Goal: Task Accomplishment & Management: Manage account settings

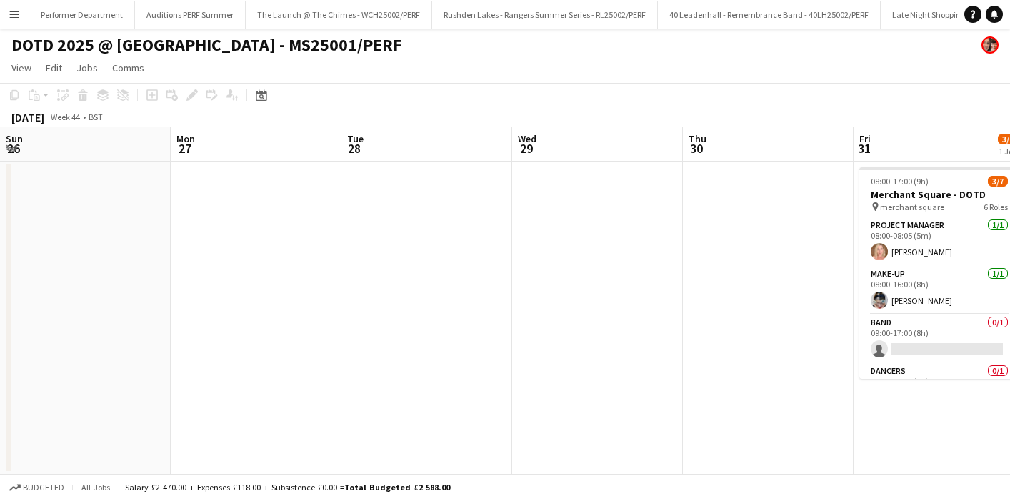
scroll to position [0, 417]
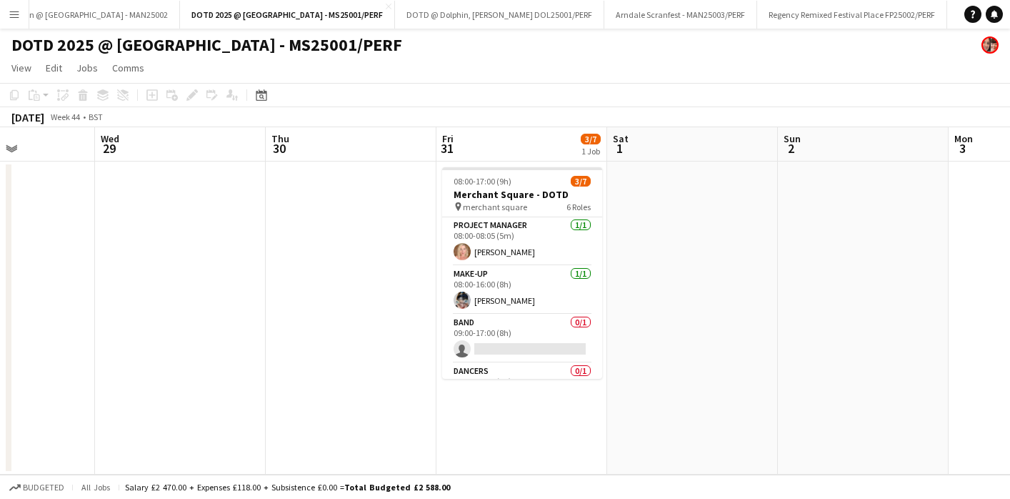
click at [12, 14] on app-icon "Menu" at bounding box center [14, 14] width 11 height 11
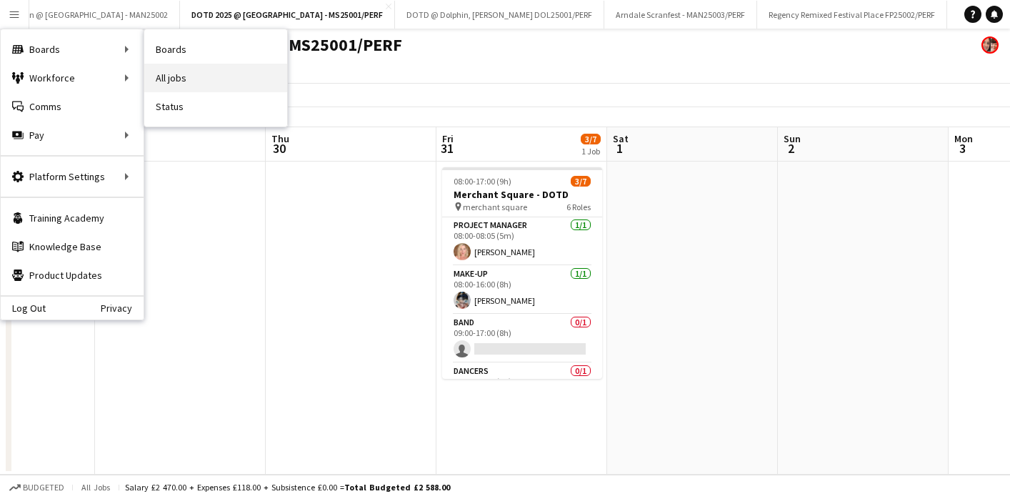
click at [189, 81] on link "All jobs" at bounding box center [215, 78] width 143 height 29
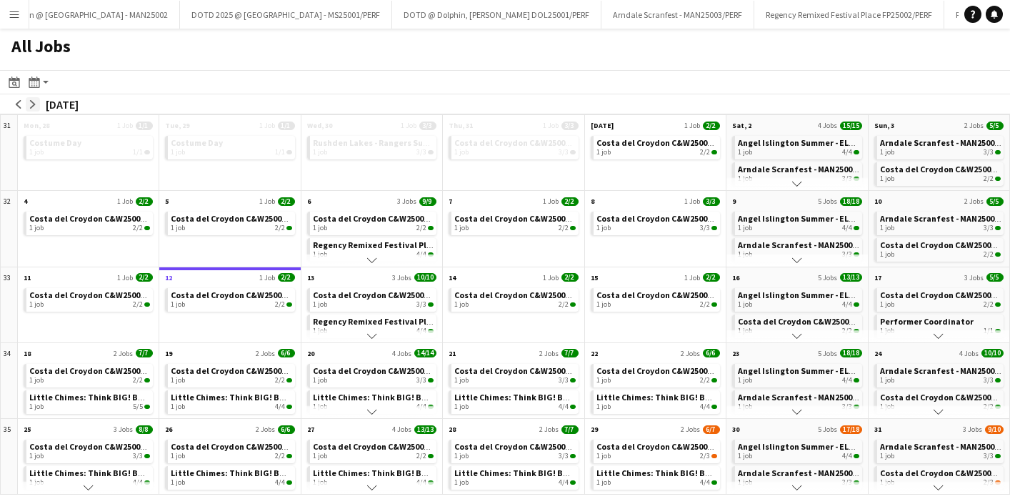
click at [33, 107] on app-icon "arrow-right" at bounding box center [33, 104] width 9 height 9
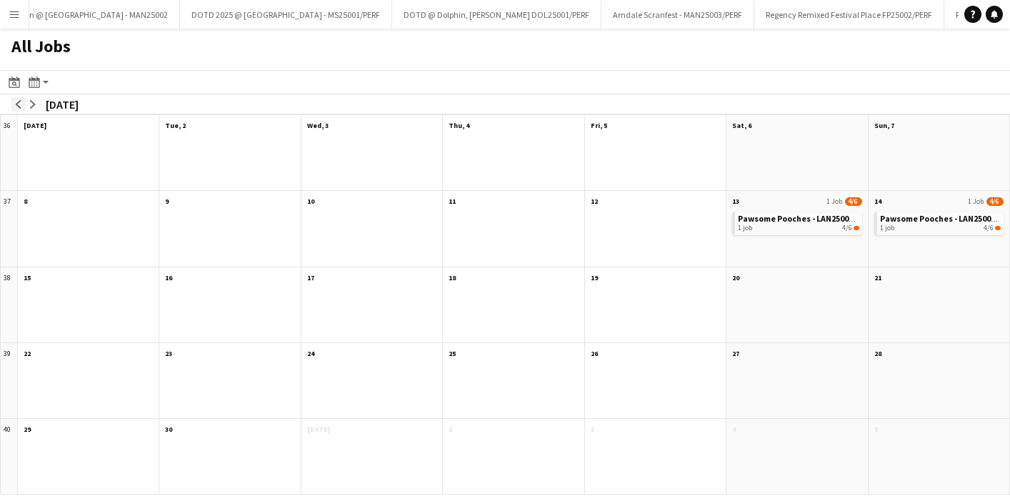
click at [20, 103] on app-icon "arrow-left" at bounding box center [18, 104] width 9 height 9
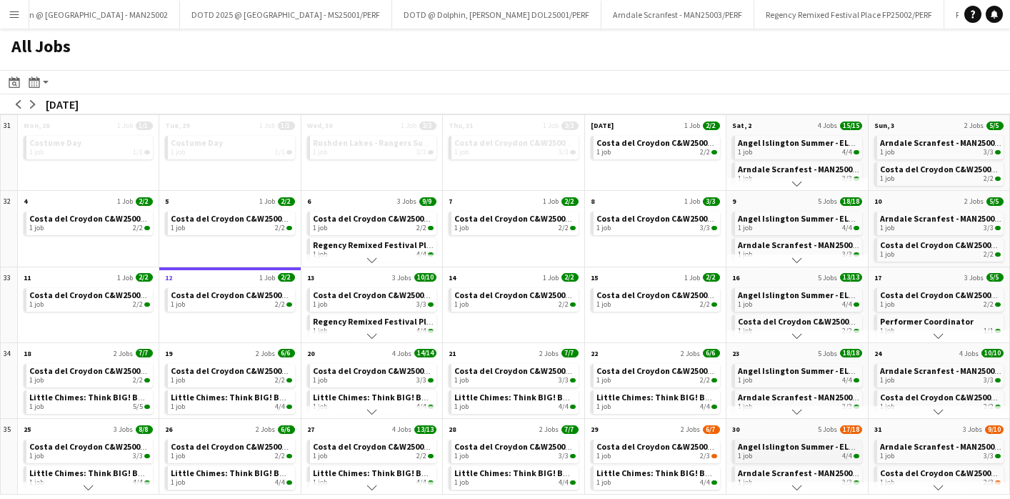
click at [800, 449] on span "Angel Islington Summer - ELA25002, ELA25003, ELA25004/PERF" at bounding box center [857, 446] width 239 height 11
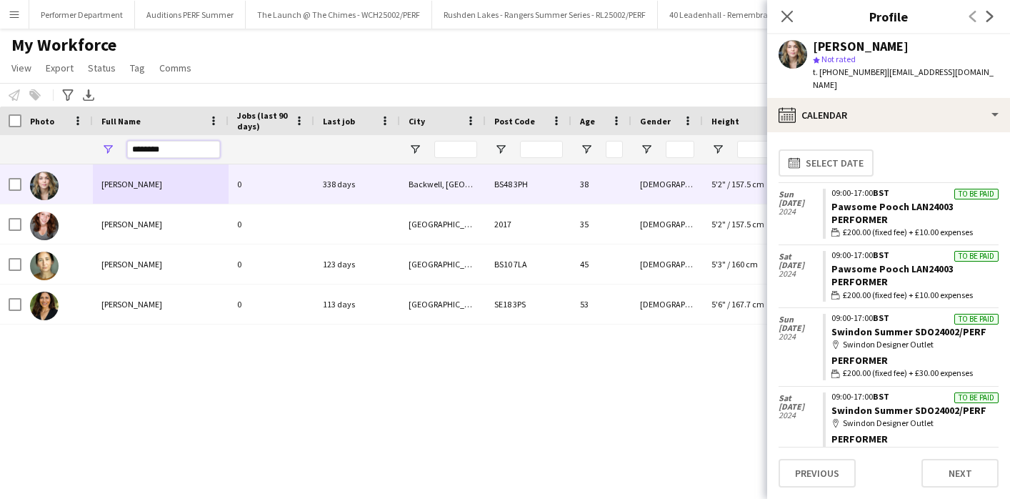
drag, startPoint x: 170, startPoint y: 154, endPoint x: 94, endPoint y: 147, distance: 76.0
click at [94, 147] on div "********" at bounding box center [161, 149] width 136 height 29
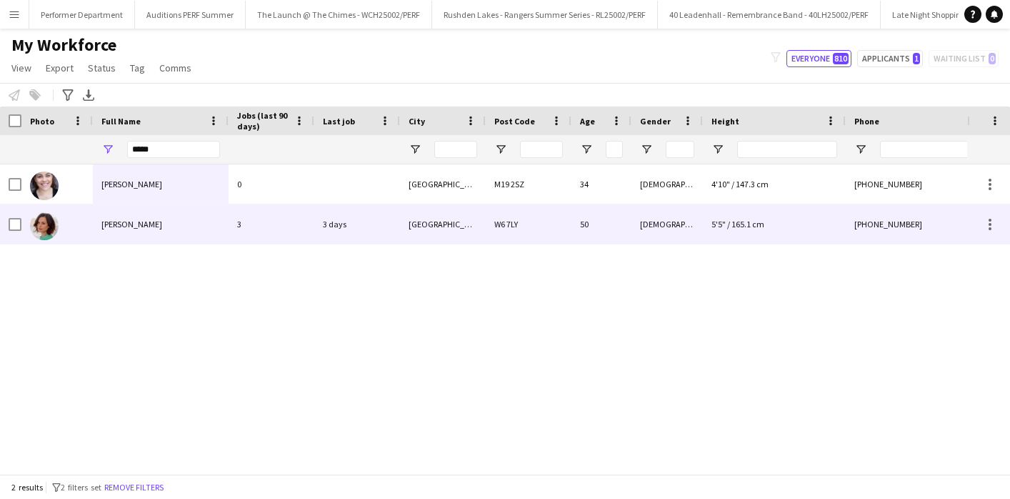
click at [131, 224] on span "[PERSON_NAME]" at bounding box center [131, 224] width 61 height 11
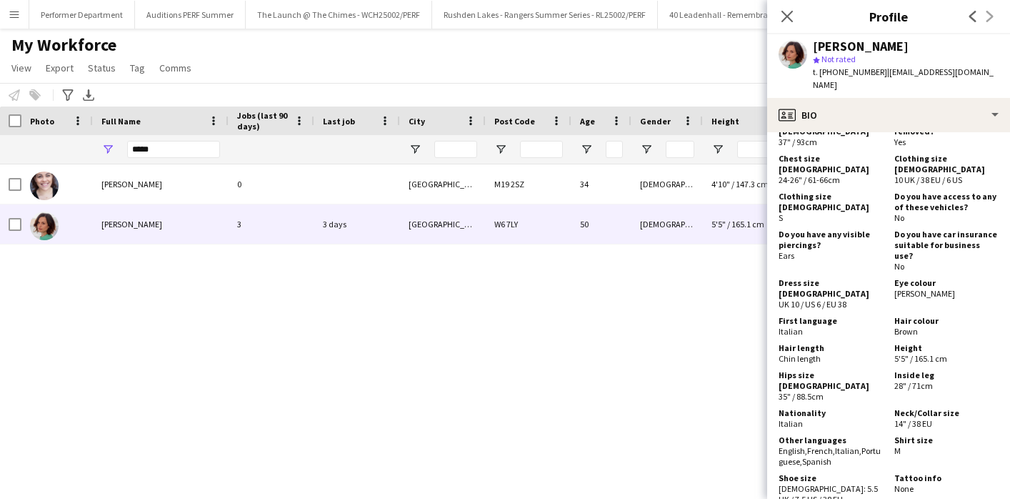
scroll to position [998, 0]
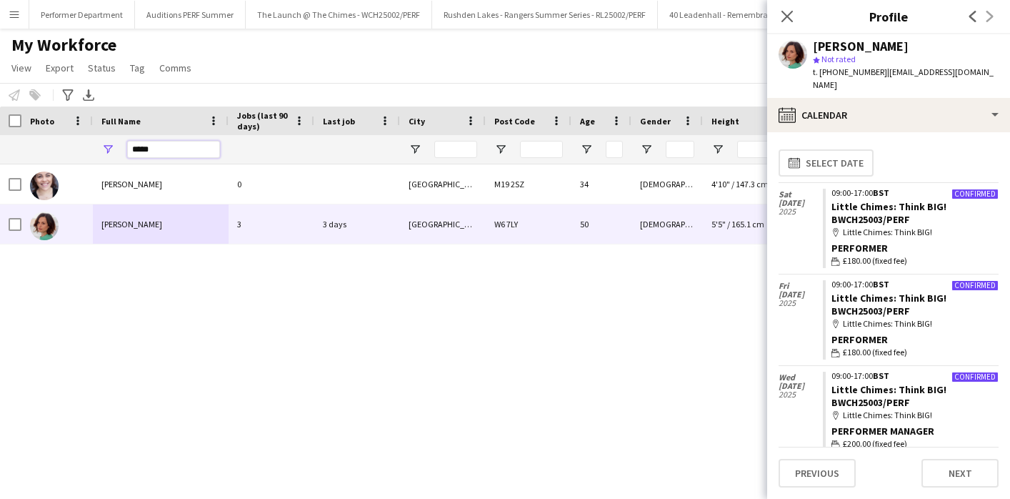
drag, startPoint x: 186, startPoint y: 148, endPoint x: 83, endPoint y: 144, distance: 102.9
click at [89, 145] on div "*****" at bounding box center [657, 149] width 1314 height 29
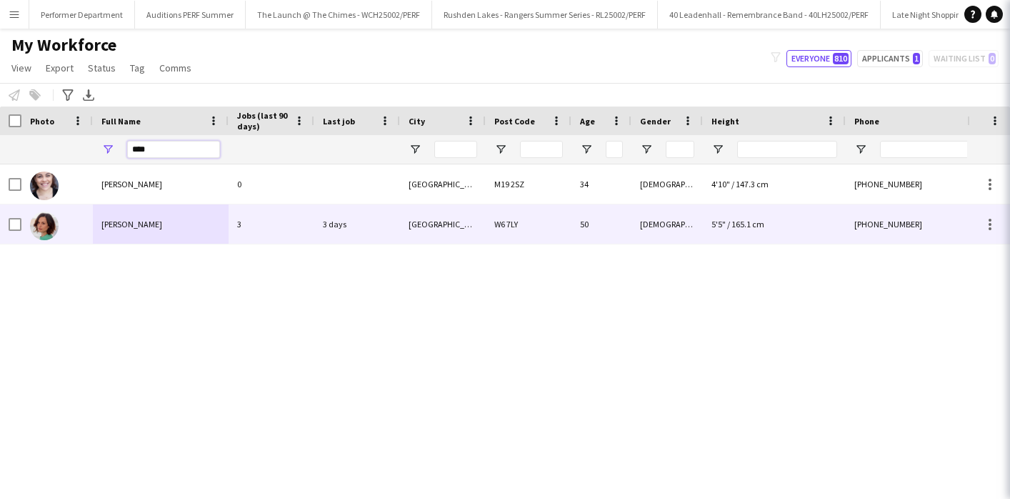
type input "****"
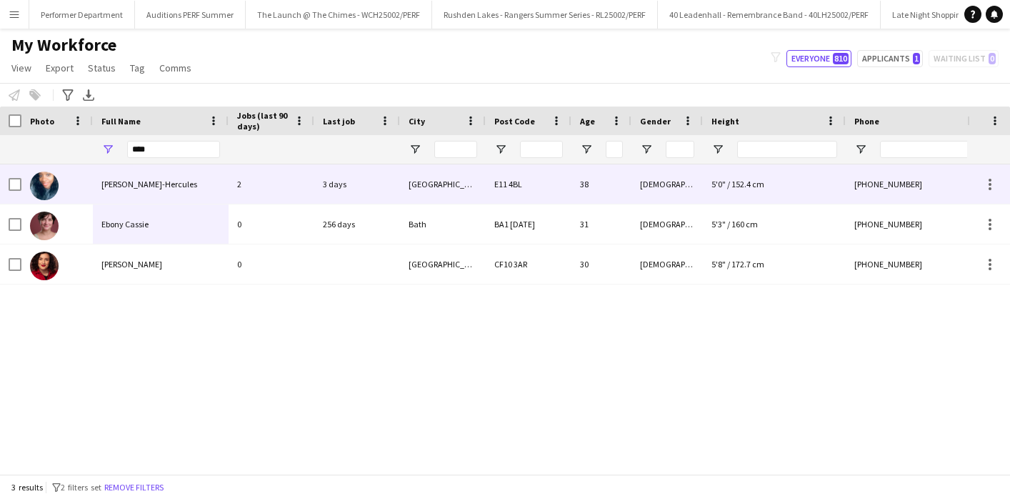
click at [176, 184] on span "[PERSON_NAME]-Hercules" at bounding box center [149, 184] width 96 height 11
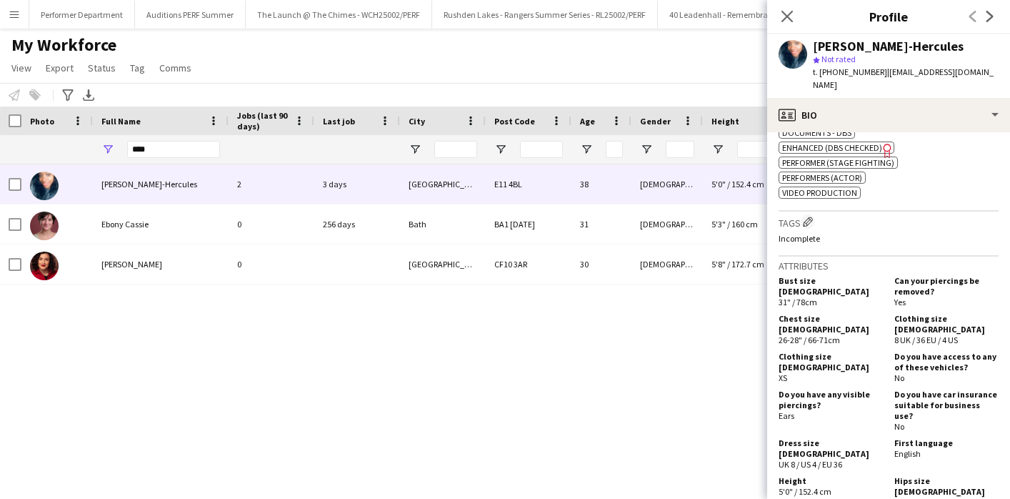
scroll to position [627, 0]
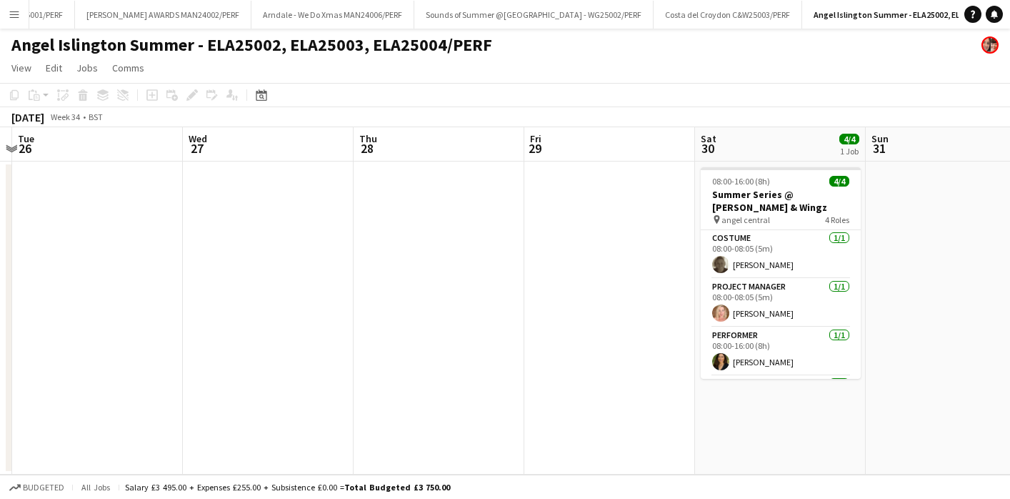
scroll to position [0, 507]
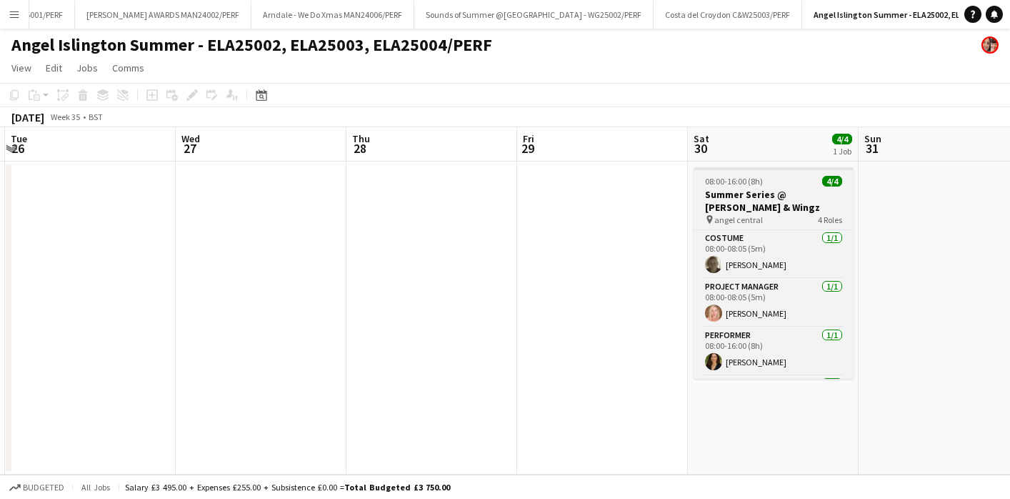
click at [744, 203] on h3 "Summer Series @ [PERSON_NAME] & Wingz" at bounding box center [773, 201] width 160 height 26
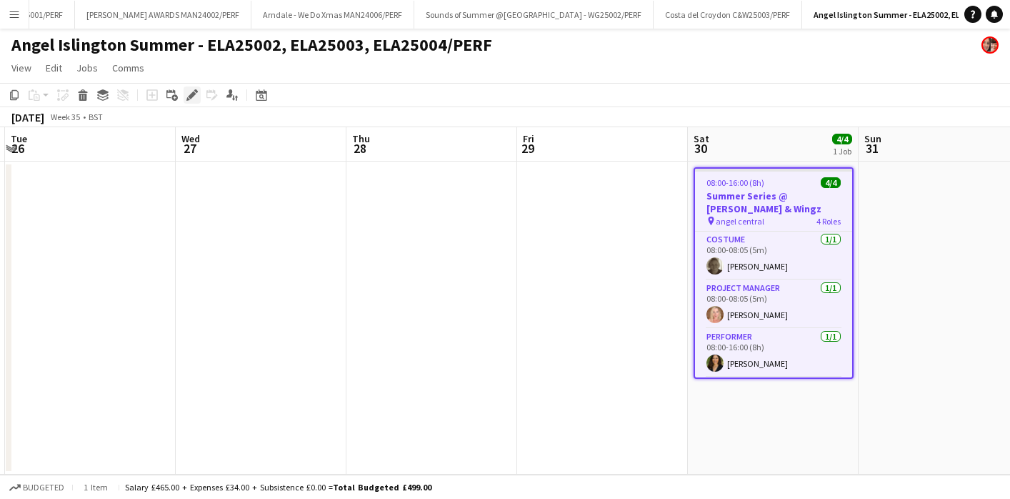
click at [192, 89] on icon "Edit" at bounding box center [191, 94] width 11 height 11
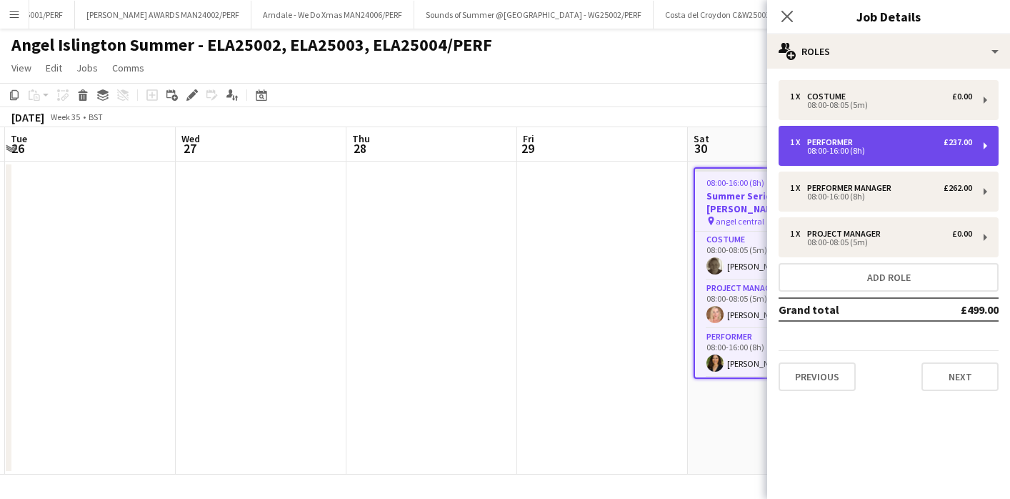
click at [859, 143] on div "1 x Performer £237.00" at bounding box center [881, 142] width 182 height 10
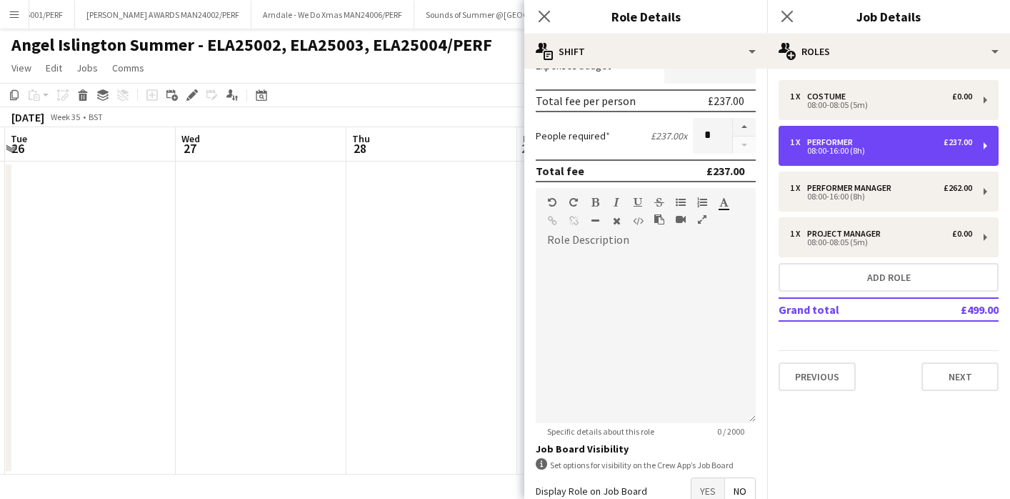
scroll to position [326, 0]
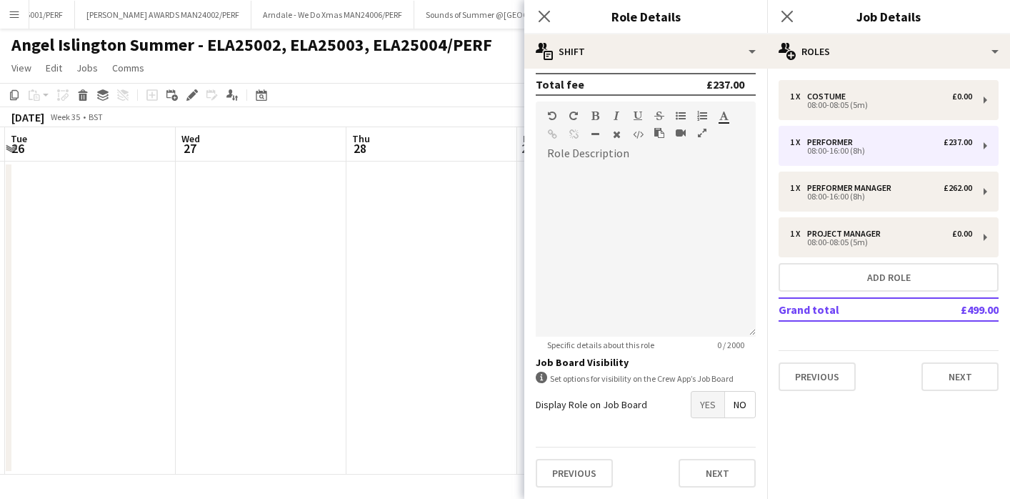
click at [506, 332] on app-date-cell at bounding box center [431, 317] width 171 height 313
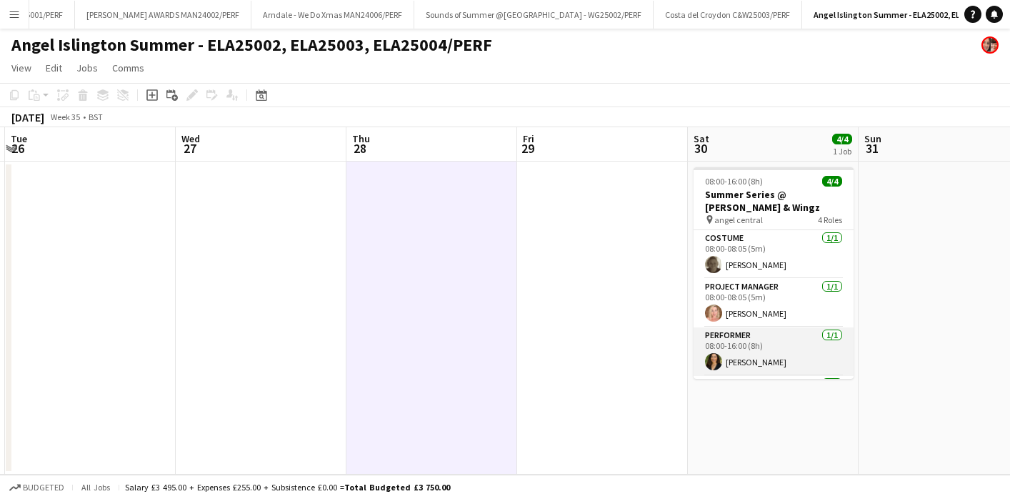
click at [736, 353] on app-card-role "Performer [DATE] 08:00-16:00 (8h) [PERSON_NAME]" at bounding box center [773, 351] width 160 height 49
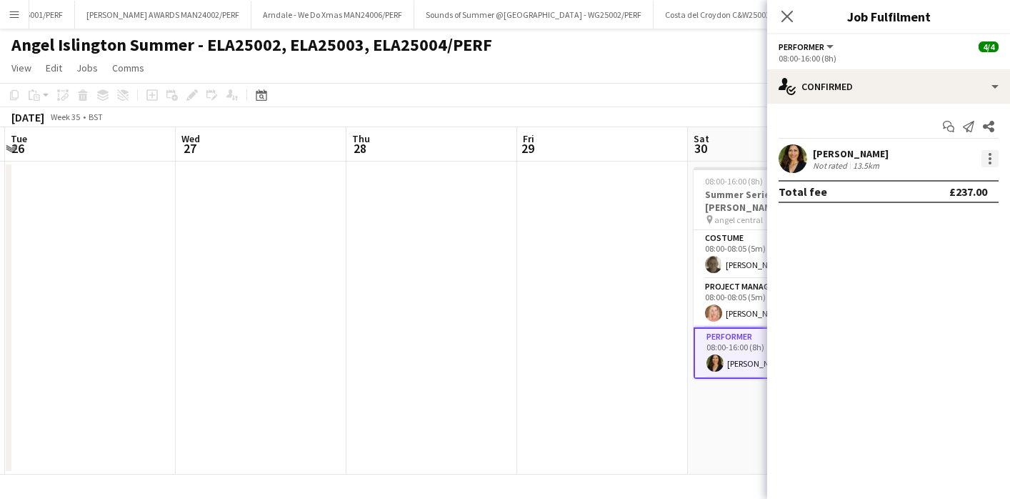
click at [993, 162] on div at bounding box center [989, 158] width 17 height 17
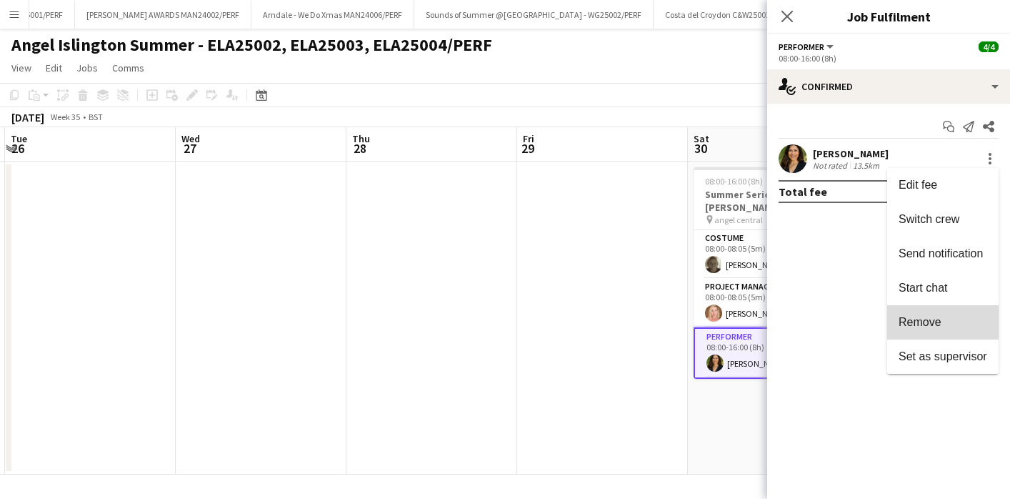
click at [926, 323] on span "Remove" at bounding box center [919, 322] width 43 height 12
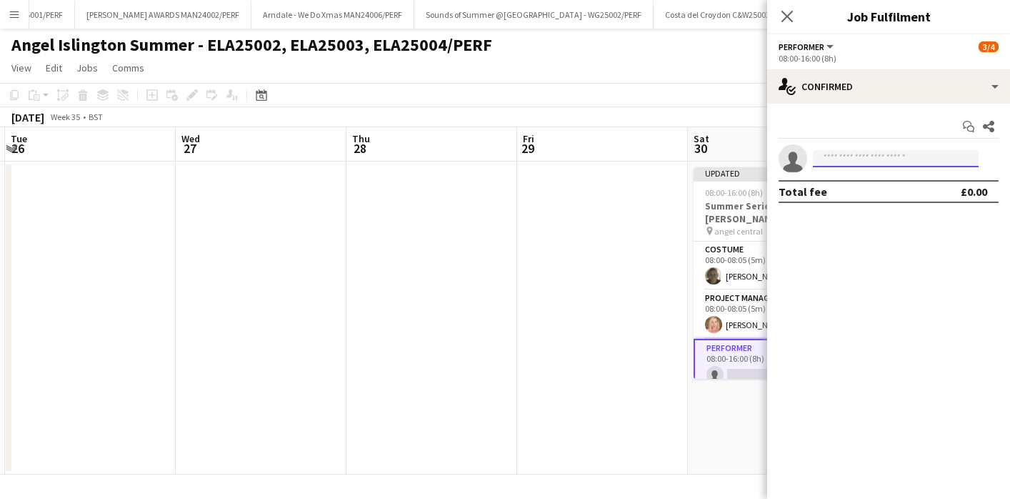
click at [833, 158] on input at bounding box center [896, 158] width 166 height 17
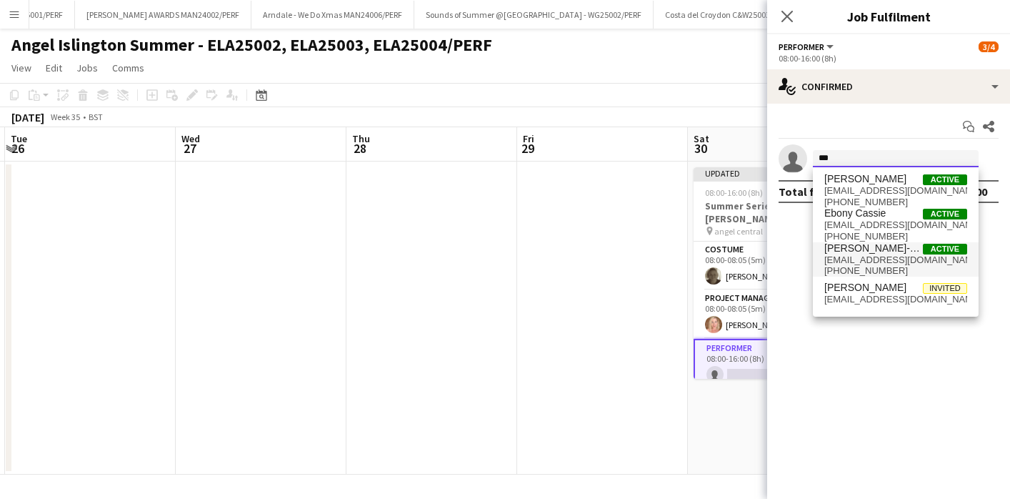
type input "***"
click at [834, 261] on span "[EMAIL_ADDRESS][DOMAIN_NAME]" at bounding box center [895, 259] width 143 height 11
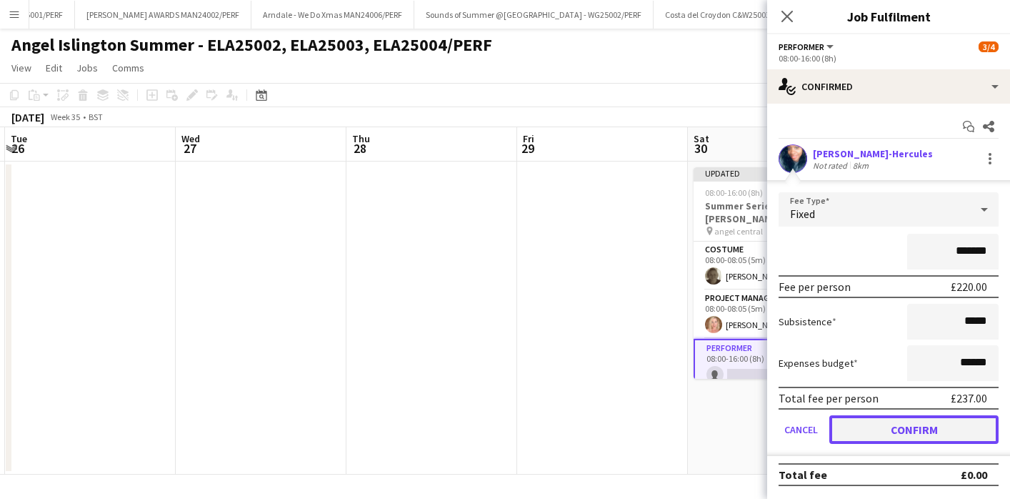
click at [890, 439] on button "Confirm" at bounding box center [913, 429] width 169 height 29
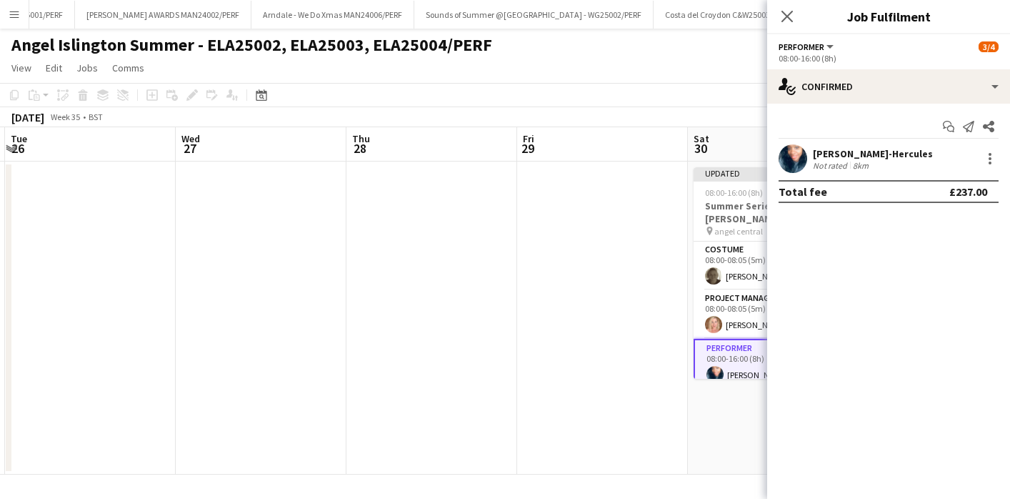
click at [658, 315] on app-date-cell at bounding box center [602, 317] width 171 height 313
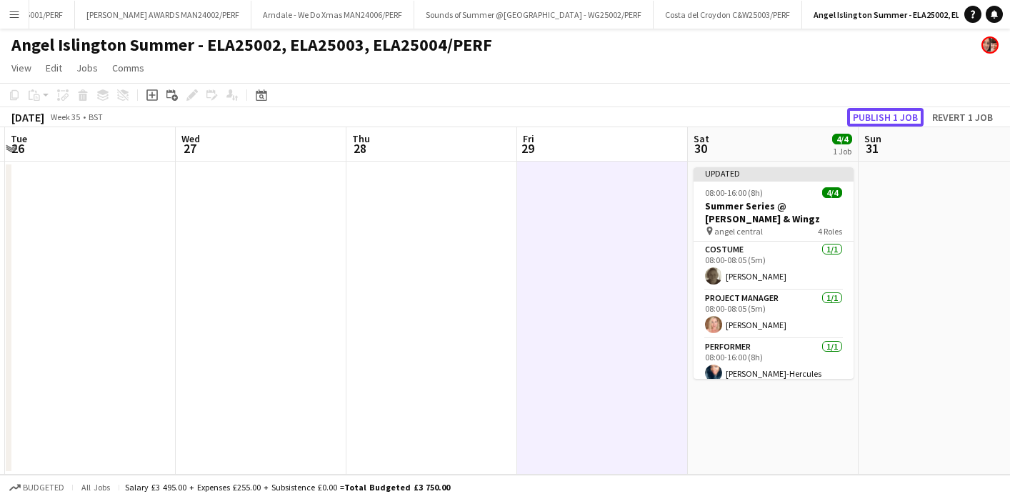
click at [871, 114] on button "Publish 1 job" at bounding box center [885, 117] width 76 height 19
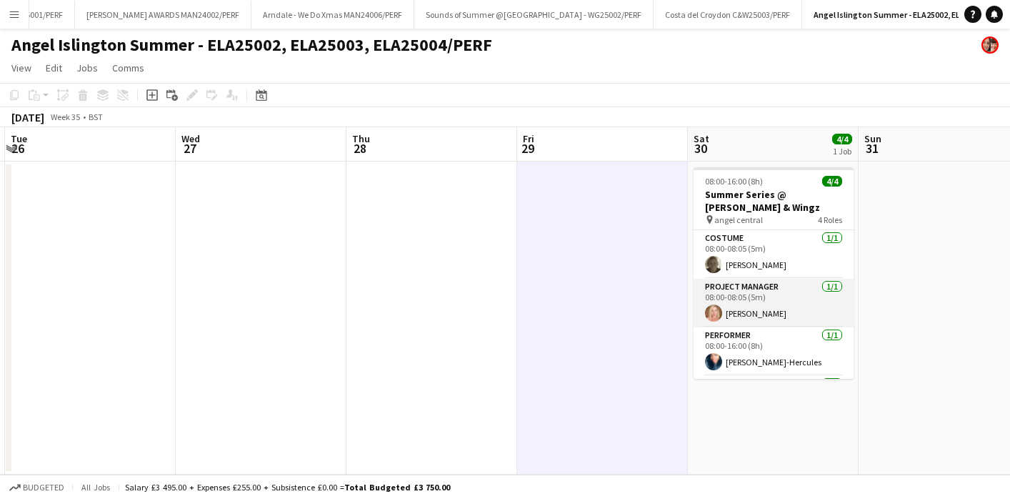
scroll to position [46, 0]
